Goal: Book appointment/travel/reservation

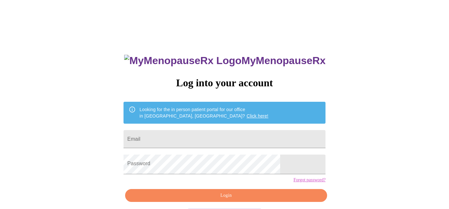
scroll to position [35, 0]
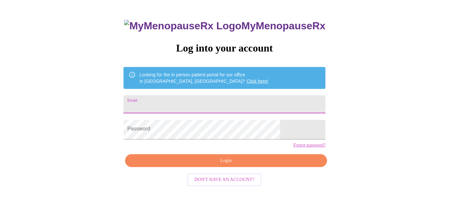
click at [188, 111] on input "Email" at bounding box center [224, 104] width 202 height 18
type input "[EMAIL_ADDRESS][DOMAIN_NAME]"
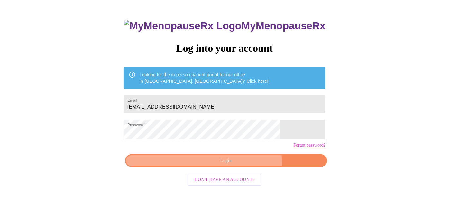
click at [202, 165] on span "Login" at bounding box center [225, 161] width 187 height 8
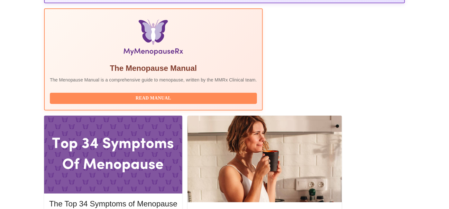
scroll to position [203, 0]
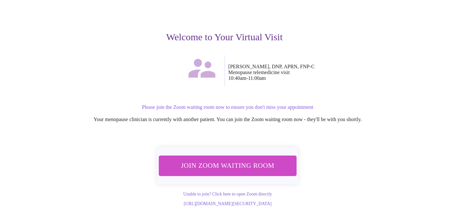
scroll to position [65, 0]
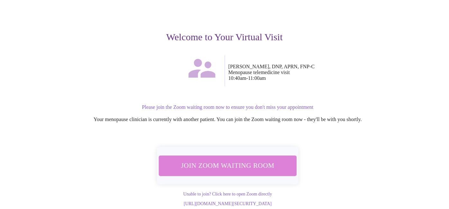
click at [254, 167] on span "Join Zoom Waiting Room" at bounding box center [227, 165] width 121 height 12
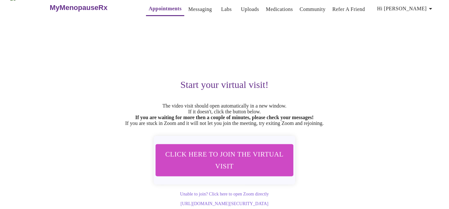
scroll to position [30, 0]
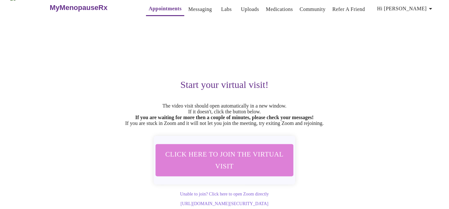
click at [248, 148] on span "Click here to join the virtual visit" at bounding box center [224, 160] width 121 height 24
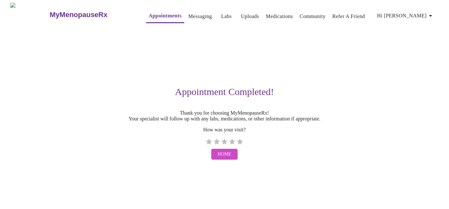
scroll to position [0, 0]
